Goal: Information Seeking & Learning: Learn about a topic

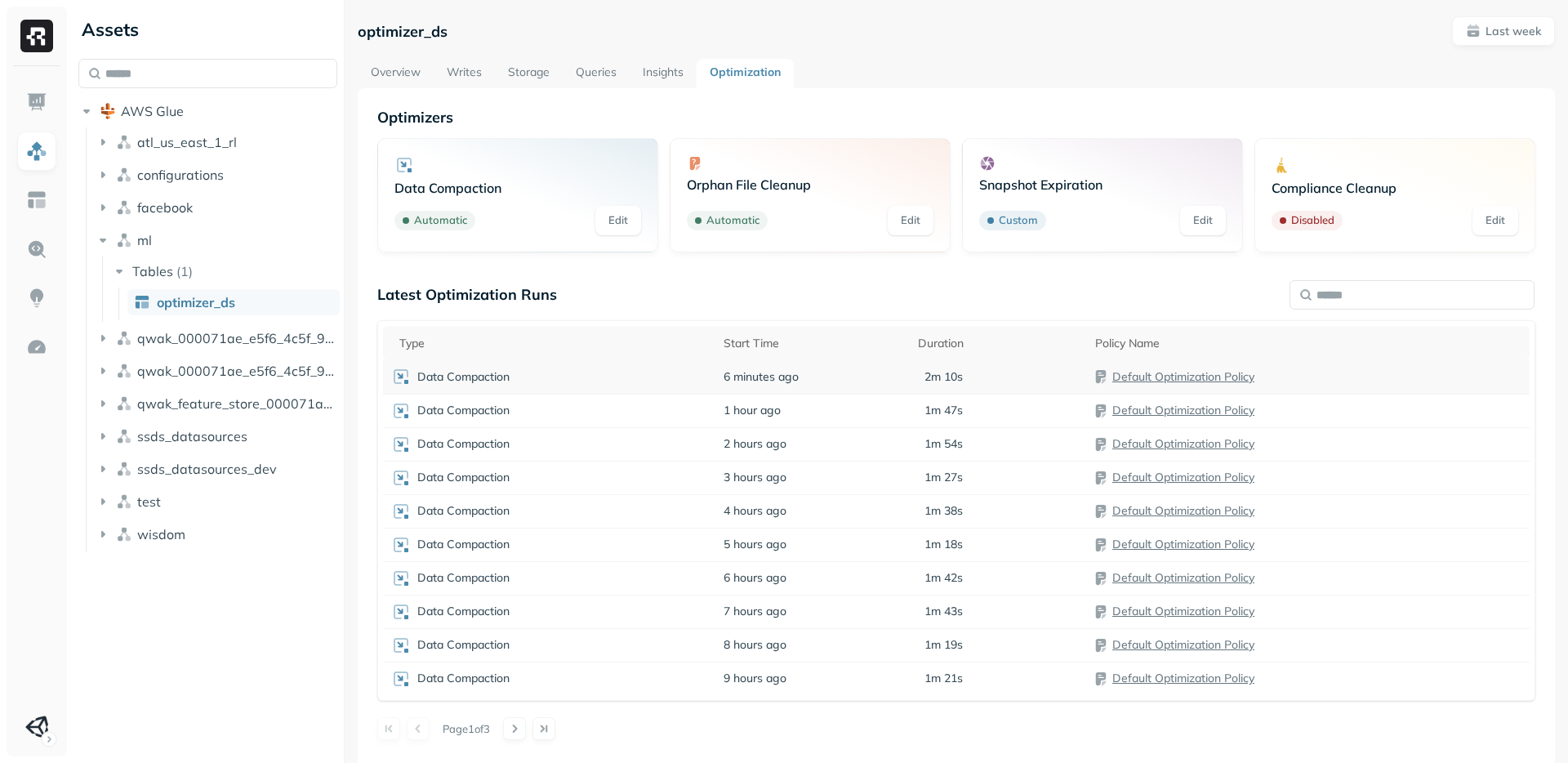
click at [490, 376] on p "Data Compaction" at bounding box center [463, 377] width 92 height 16
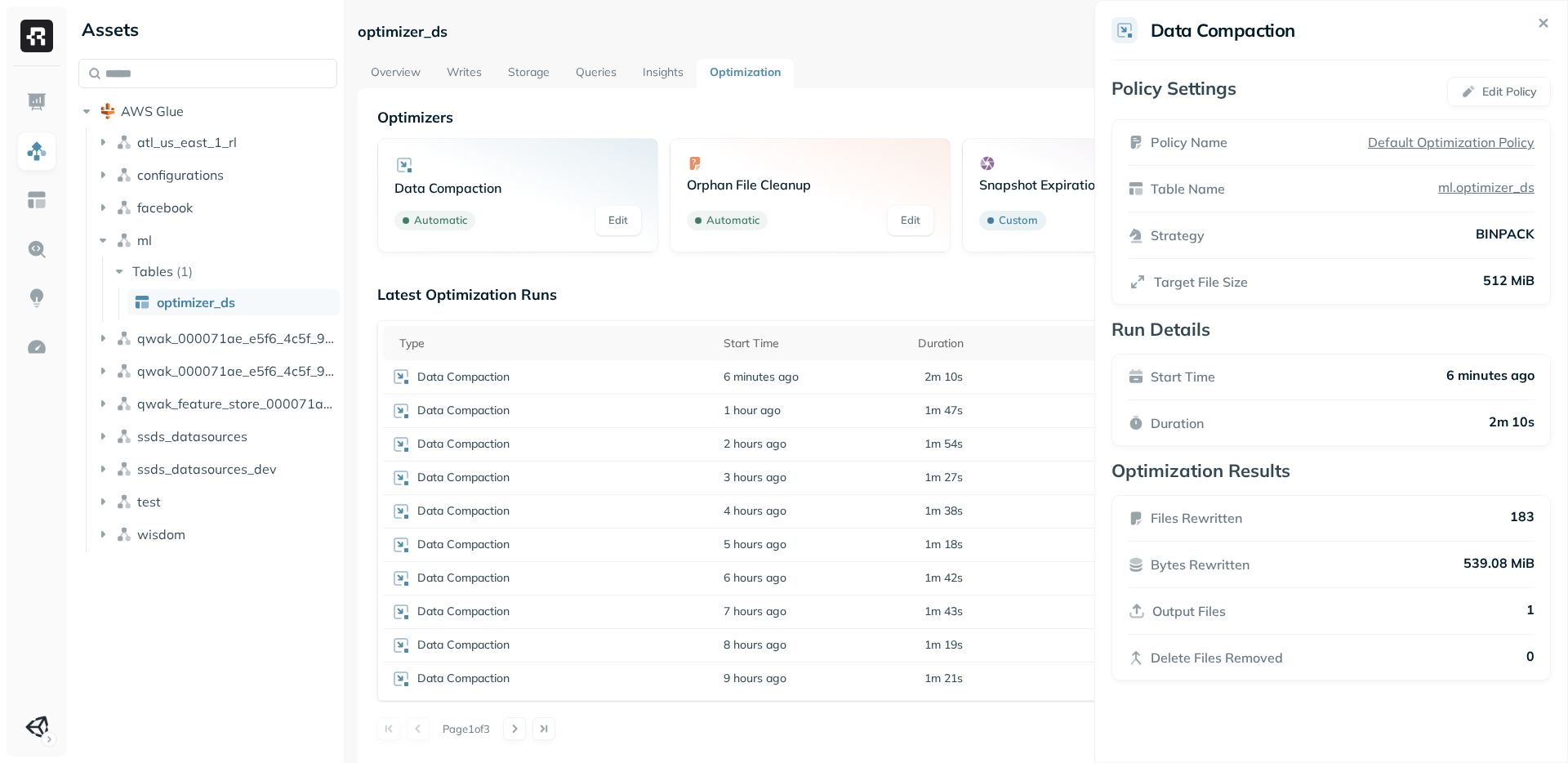
click at [1544, 24] on icon at bounding box center [1544, 23] width 7 height 7
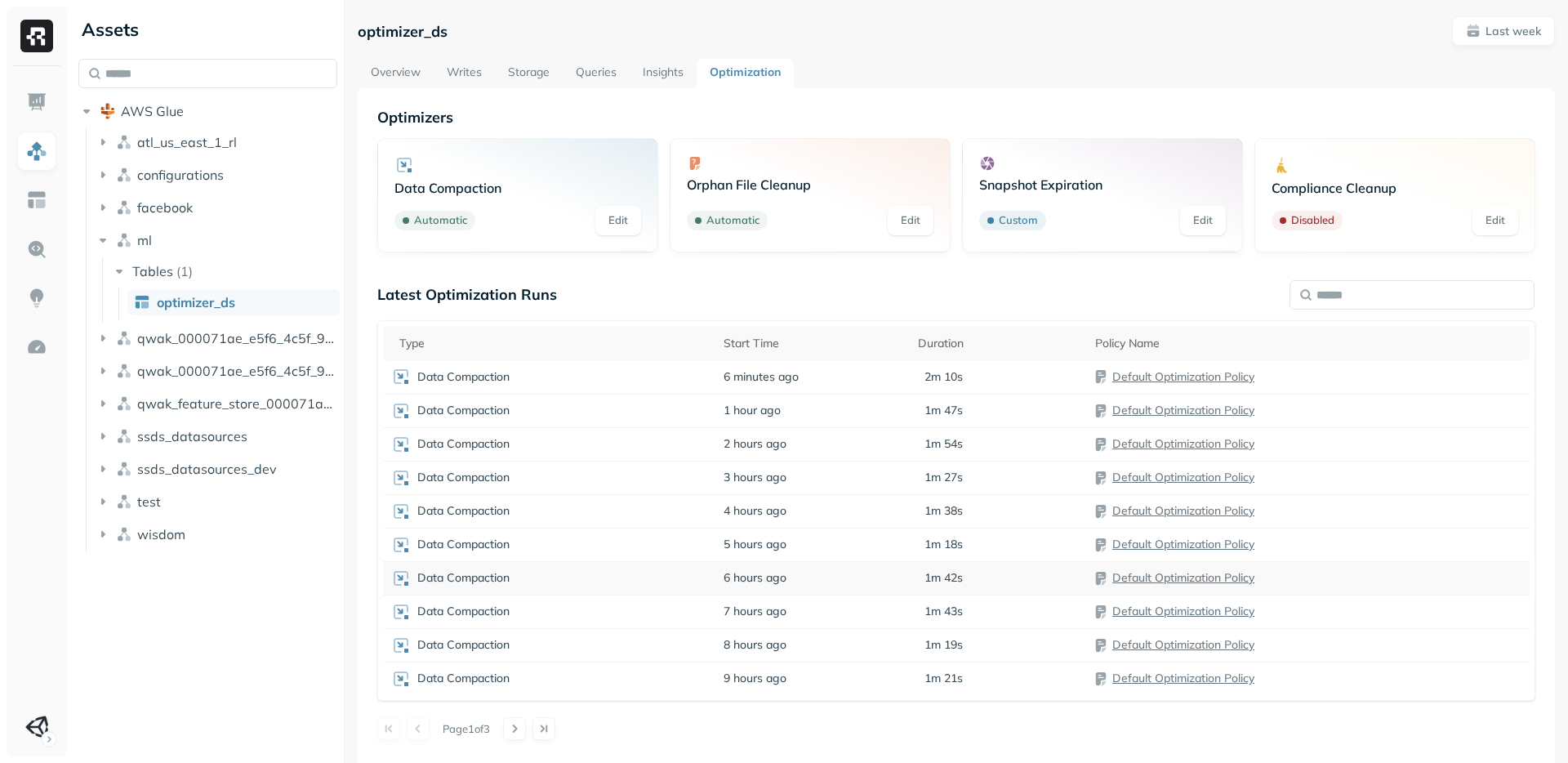
scroll to position [88, 0]
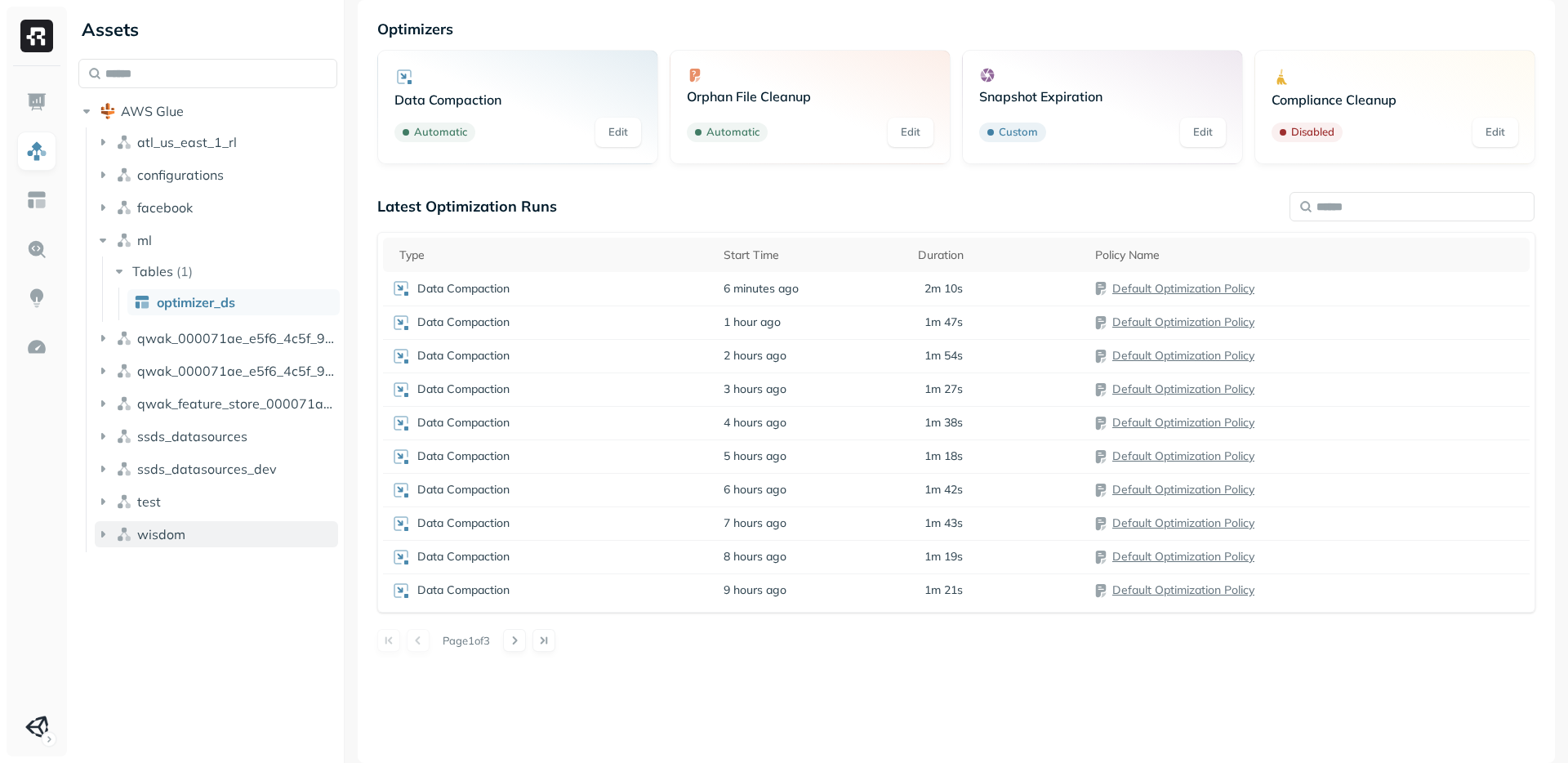
click at [174, 533] on span "wisdom" at bounding box center [161, 534] width 48 height 16
click at [154, 569] on span "Tables" at bounding box center [152, 564] width 41 height 16
click at [189, 602] on span "analytics_ssds" at bounding box center [202, 596] width 90 height 16
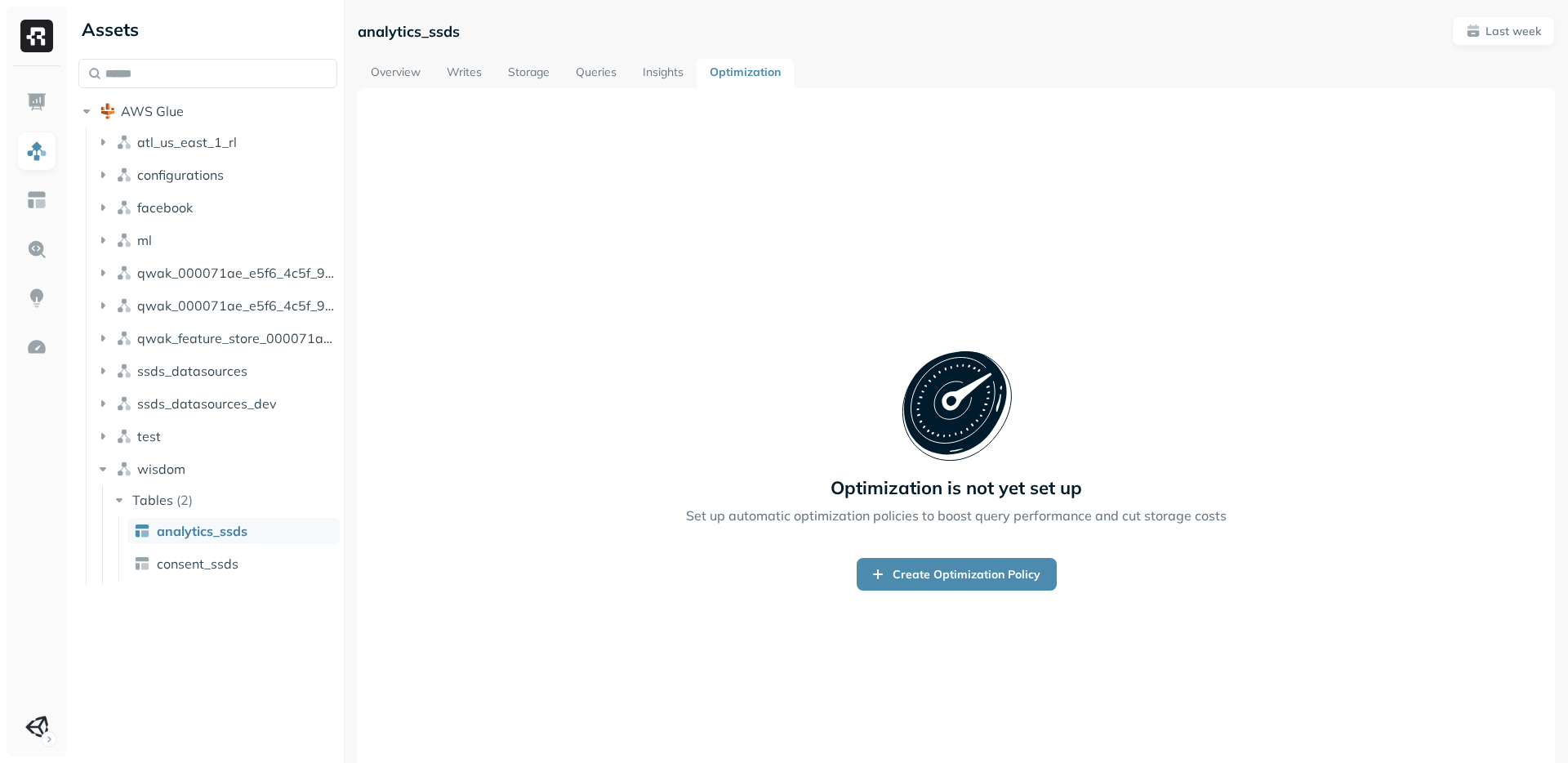
click at [394, 73] on link "Overview" at bounding box center [396, 73] width 76 height 29
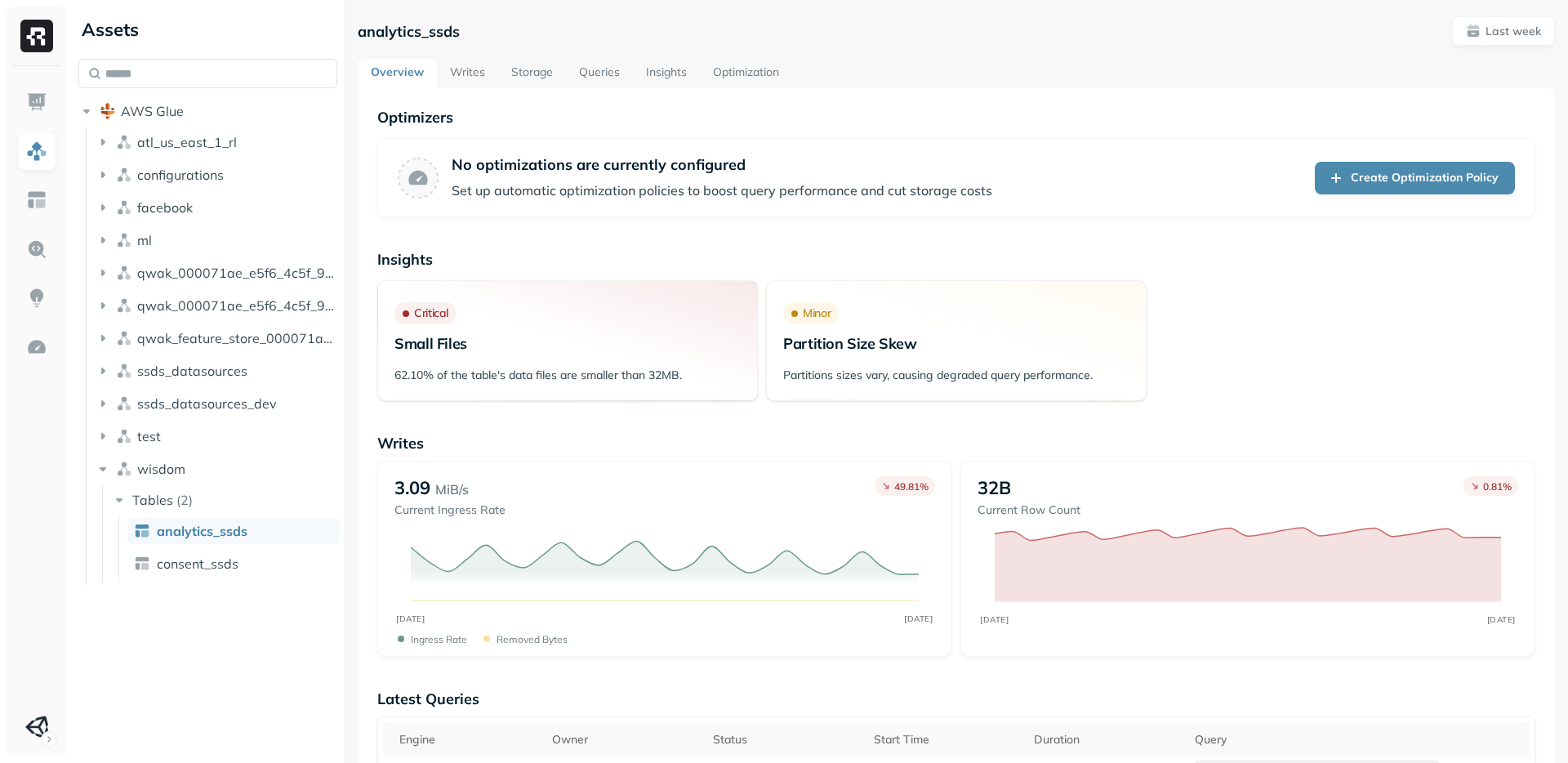
click at [539, 74] on link "Storage" at bounding box center [532, 73] width 68 height 29
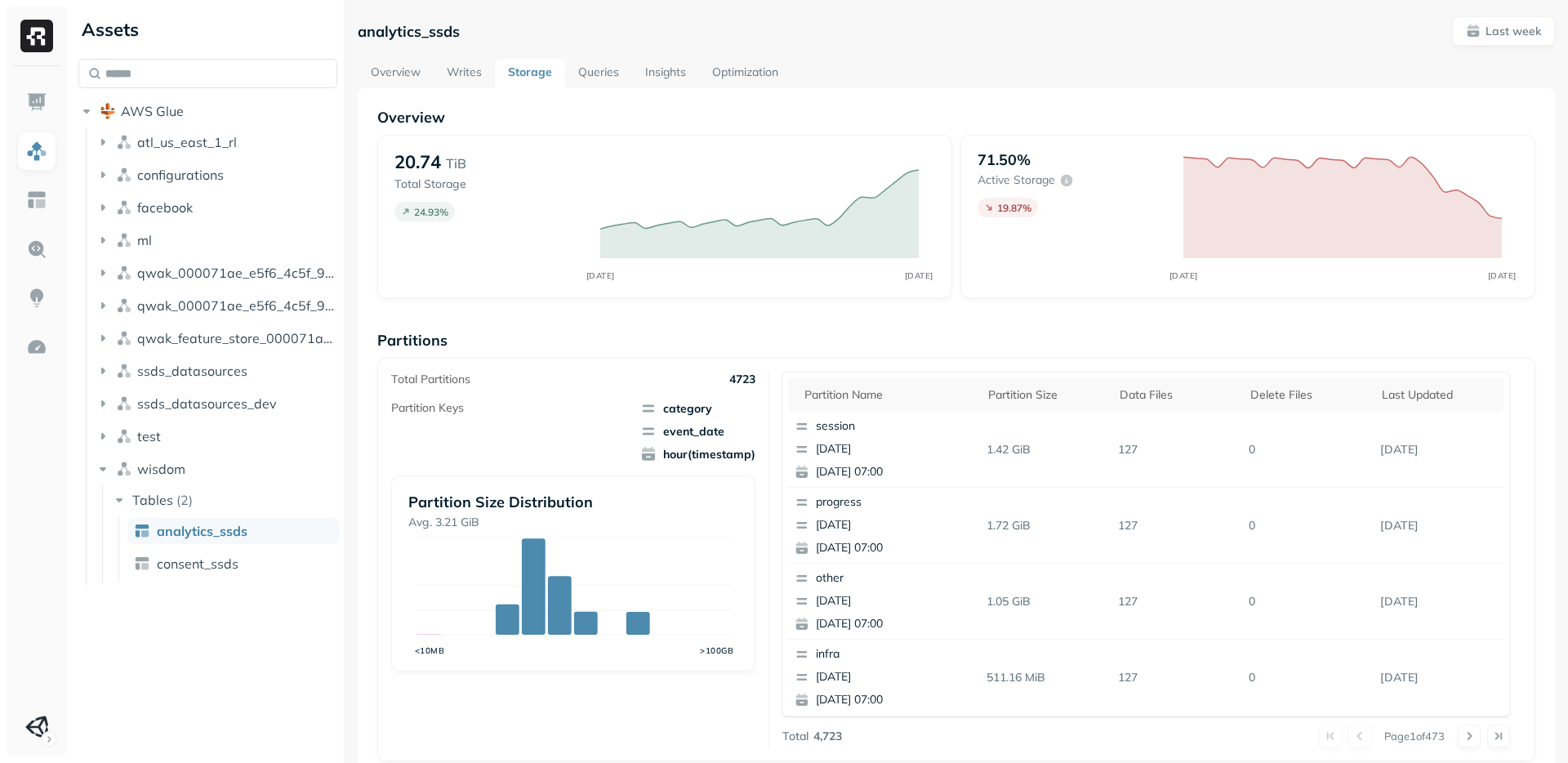
click at [668, 69] on link "Insights" at bounding box center [666, 73] width 67 height 29
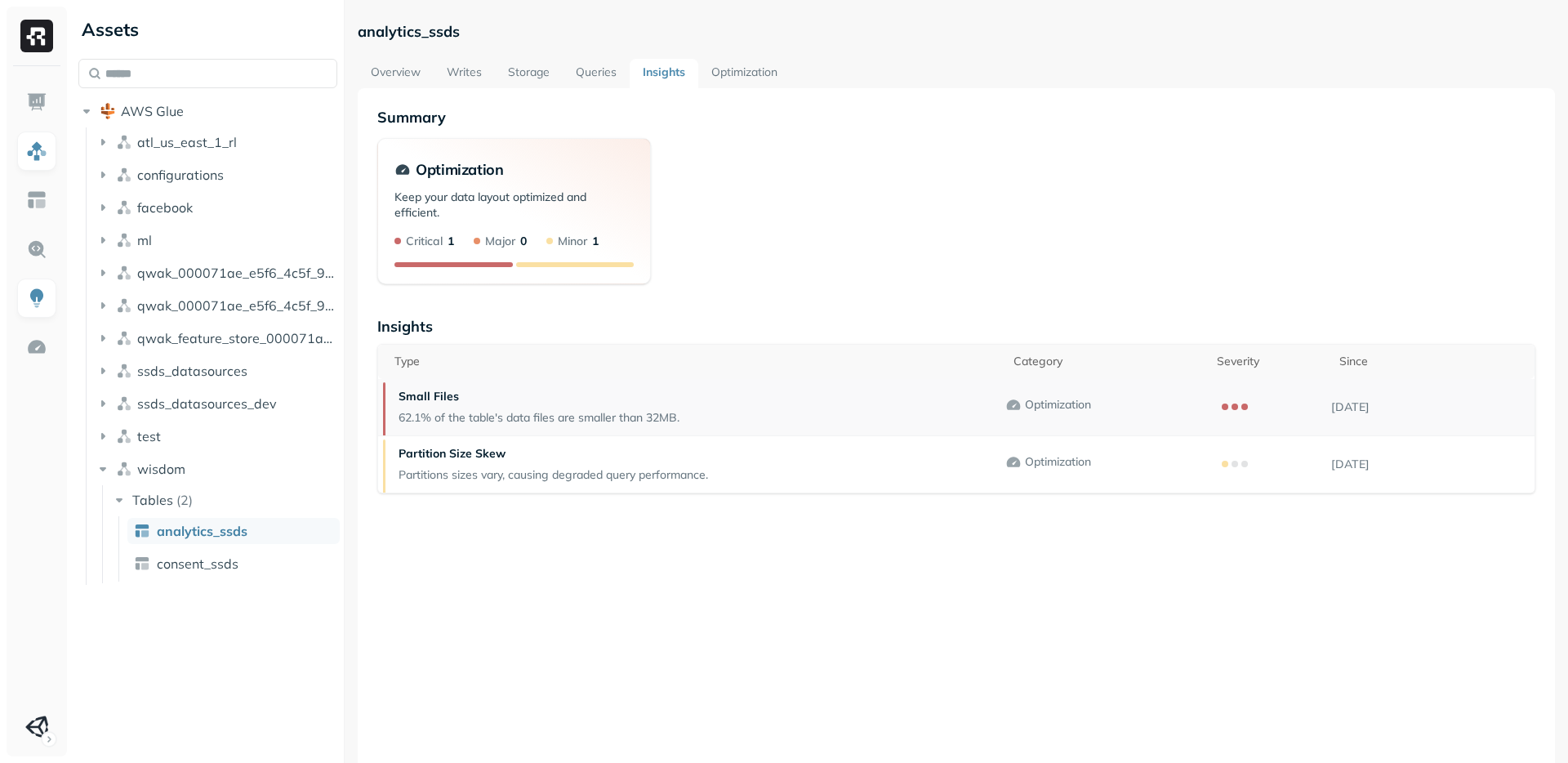
click at [427, 399] on p "Small Files" at bounding box center [539, 397] width 281 height 16
click at [434, 407] on div "Small Files 62.1% of the table's data files are smaller than 32MB." at bounding box center [538, 407] width 298 height 56
click at [434, 416] on p "62.1% of the table's data files are smaller than 32MB." at bounding box center [539, 418] width 281 height 16
click at [504, 74] on link "Storage" at bounding box center [529, 73] width 68 height 29
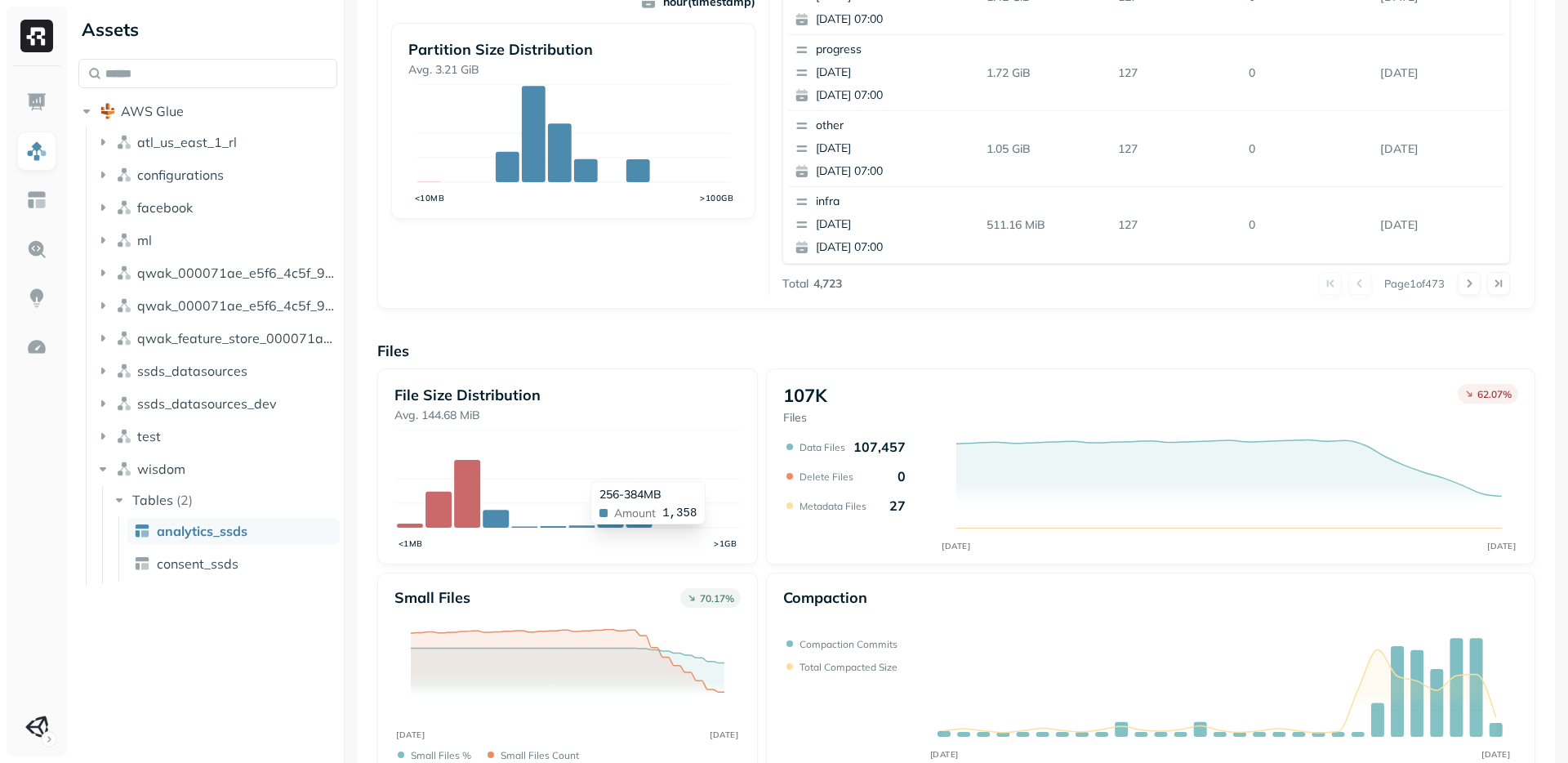
scroll to position [486, 0]
